Goal: Task Accomplishment & Management: Use online tool/utility

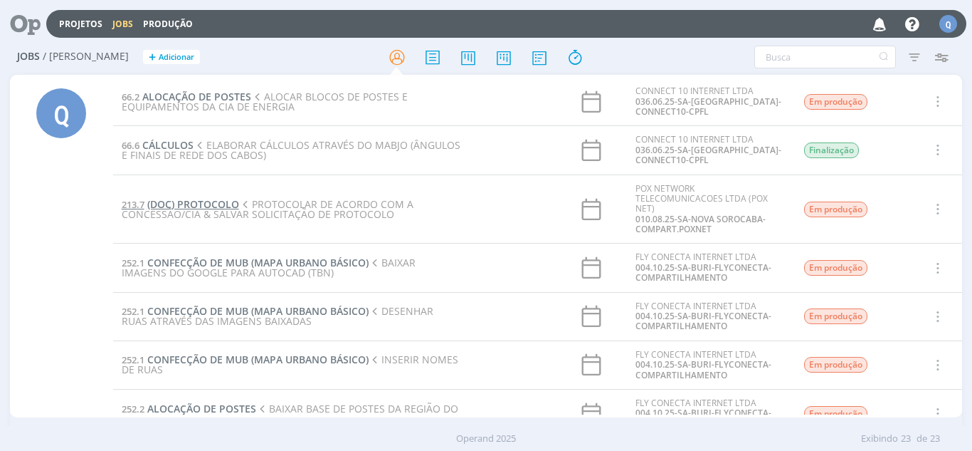
click at [180, 204] on span "(DOC) PROTOCOLO" at bounding box center [193, 204] width 92 height 14
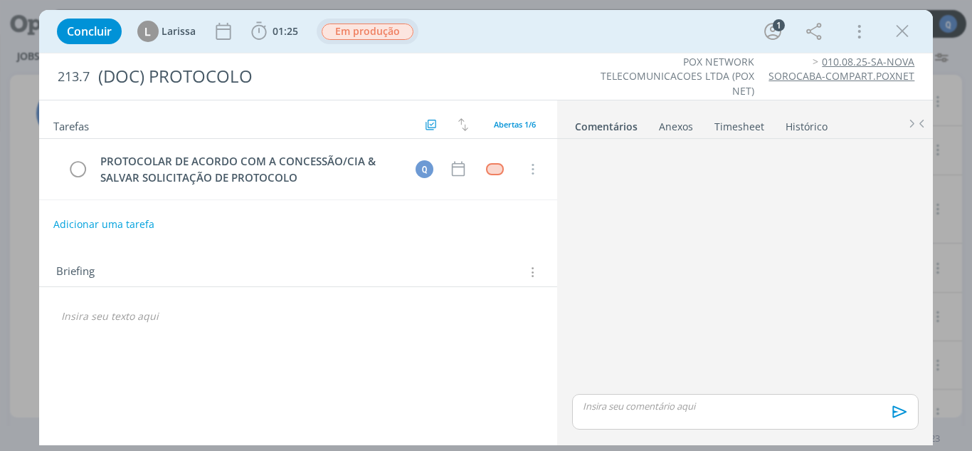
click at [346, 29] on span "Em produção" at bounding box center [368, 31] width 92 height 16
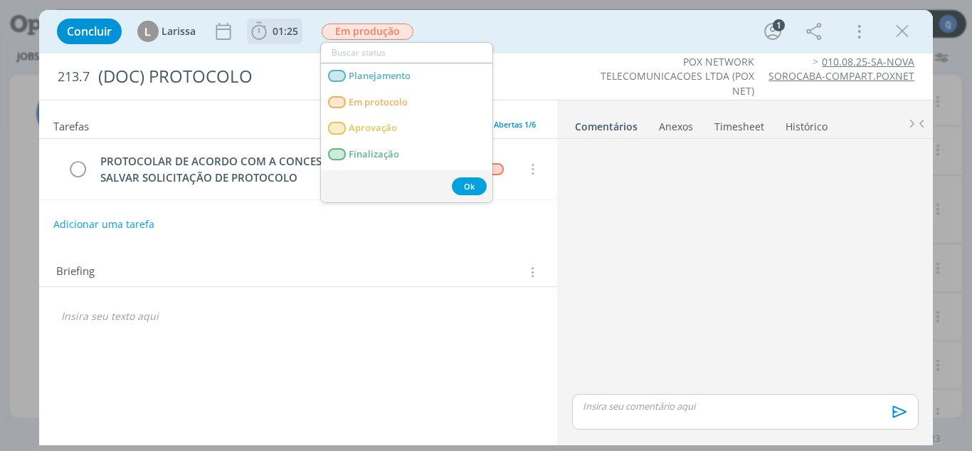
click at [276, 31] on span "01:25" at bounding box center [286, 31] width 26 height 14
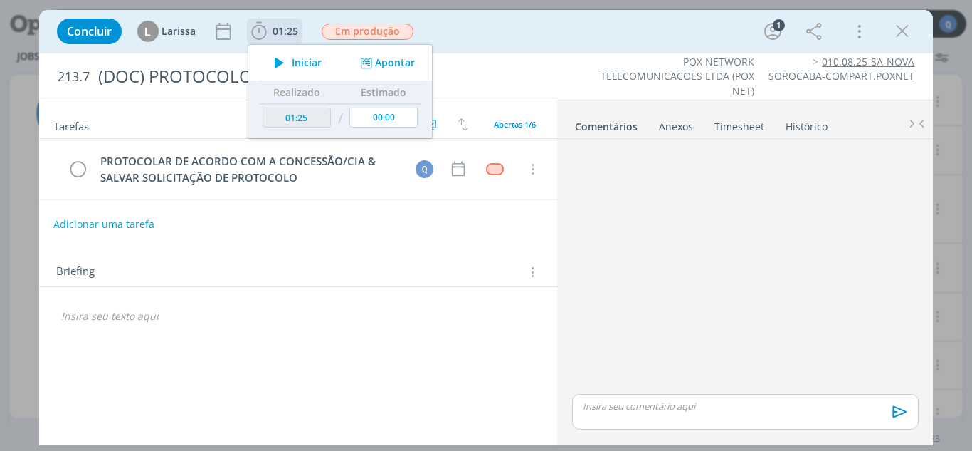
click at [293, 63] on span "Iniciar" at bounding box center [307, 63] width 30 height 10
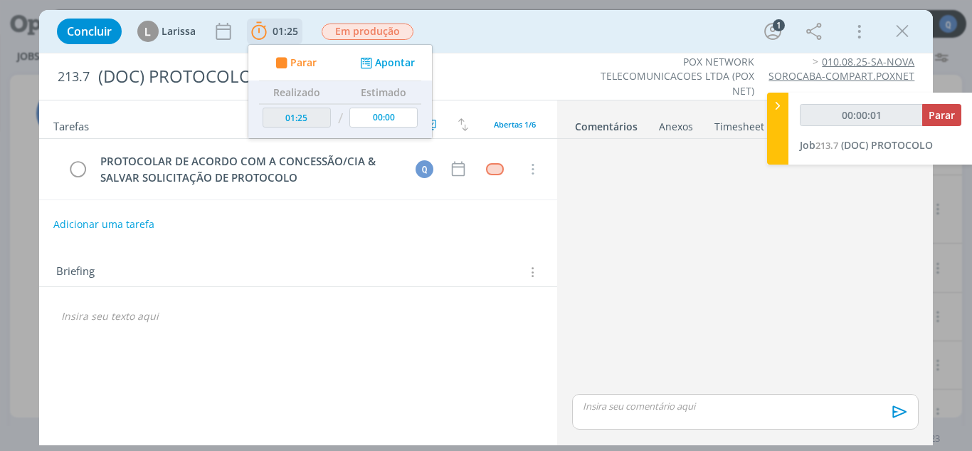
click at [406, 63] on button "Apontar" at bounding box center [386, 63] width 59 height 15
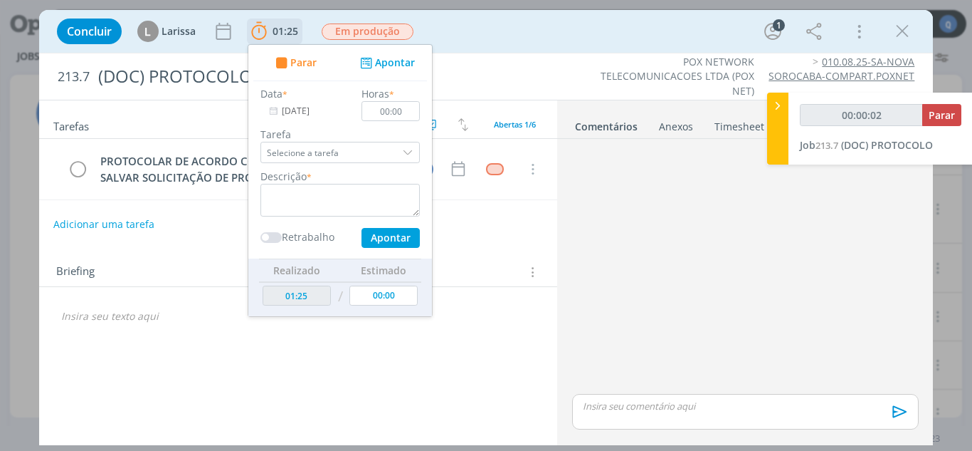
click at [414, 147] on div "dialog" at bounding box center [409, 152] width 21 height 21
type input "00:00:03"
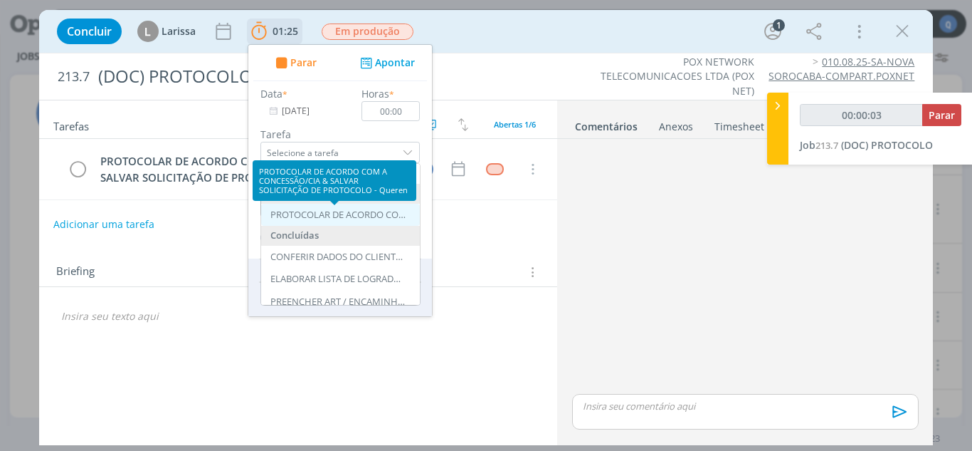
click at [379, 210] on div "PROTOCOLAR DE ACORDO COM A CONCESSÃO/CIA & SALVAR SOLICITAÇÃO DE PROTOCOLO - Qu…" at bounding box center [338, 214] width 135 height 11
type input "PROTOCOLAR DE ACORDO COM A CONCESSÃO/CIA & SALVAR SOLICITAÇÃO DE PROTOCOLO"
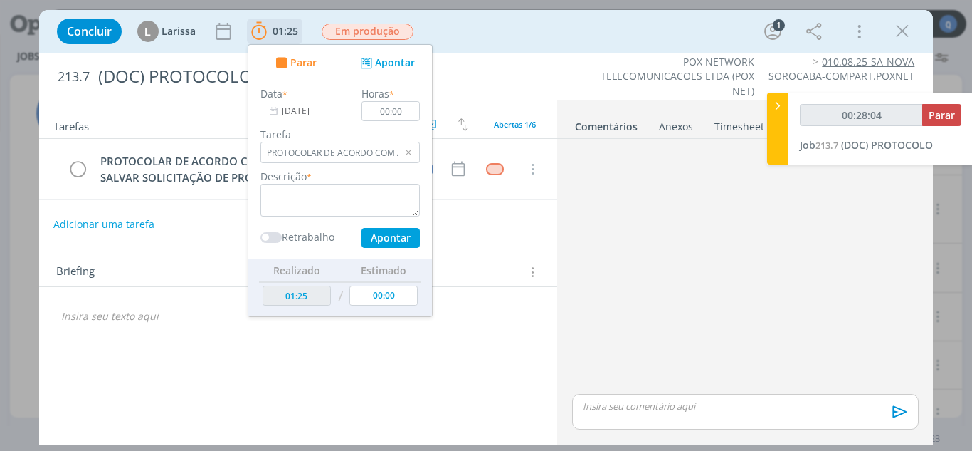
type input "00:29:04"
